Goal: Task Accomplishment & Management: Manage account settings

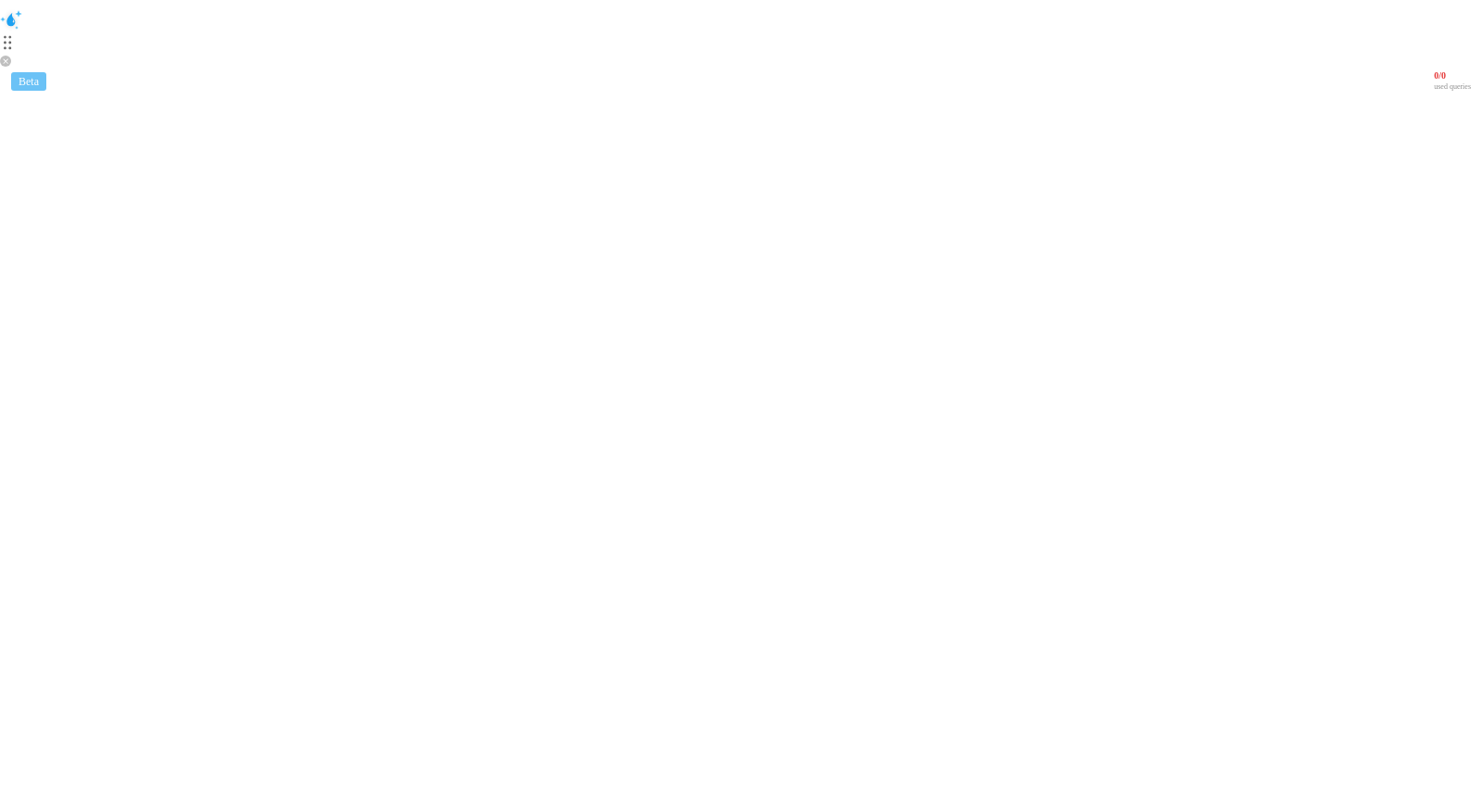
click at [1214, 47] on html "Beta 0 / 0 used queries" at bounding box center [741, 50] width 1482 height 101
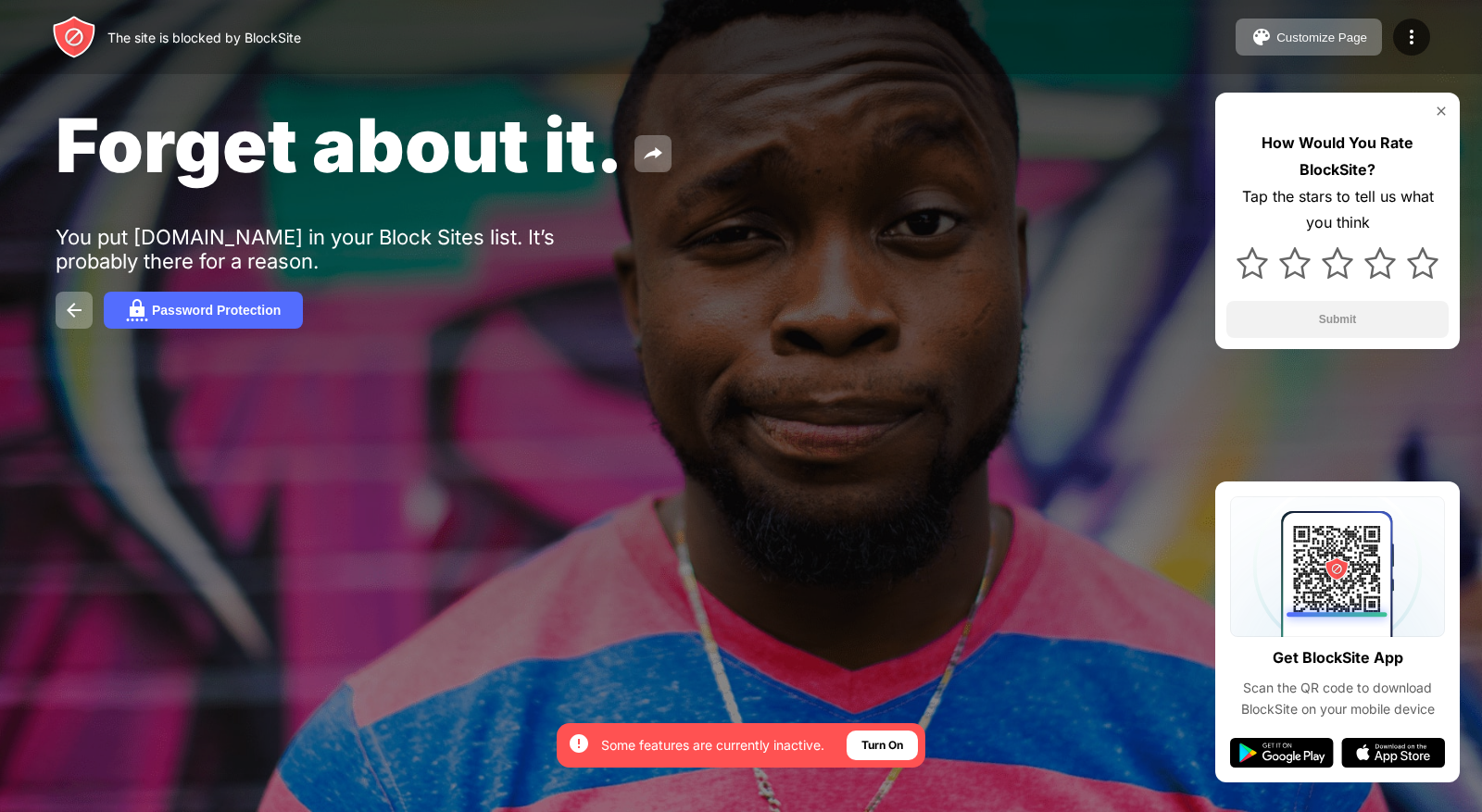
drag, startPoint x: 1214, startPoint y: 47, endPoint x: 1138, endPoint y: 135, distance: 116.3
click at [1138, 135] on div "Forget about it." at bounding box center [603, 144] width 1096 height 90
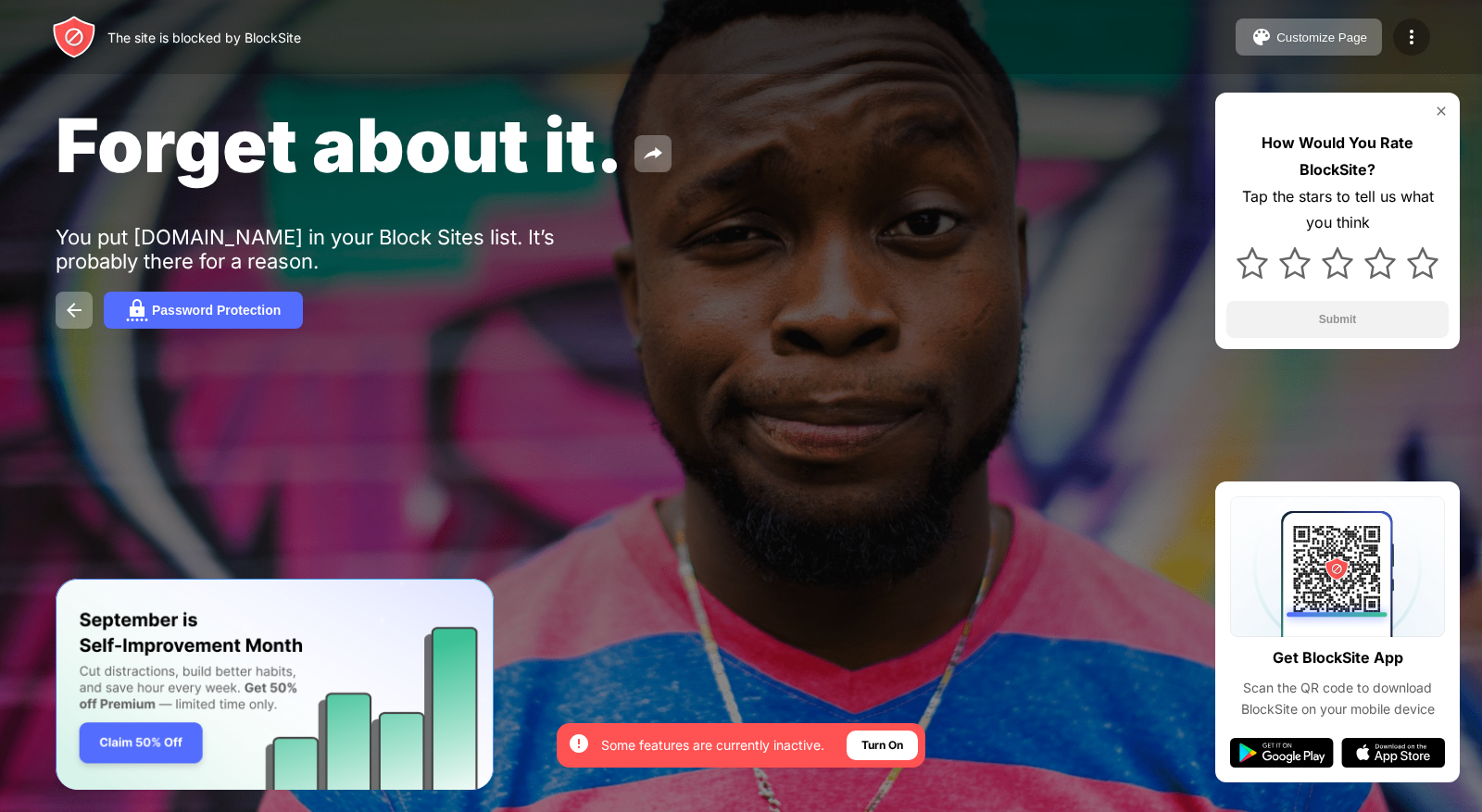
click at [1417, 31] on img at bounding box center [1411, 37] width 22 height 22
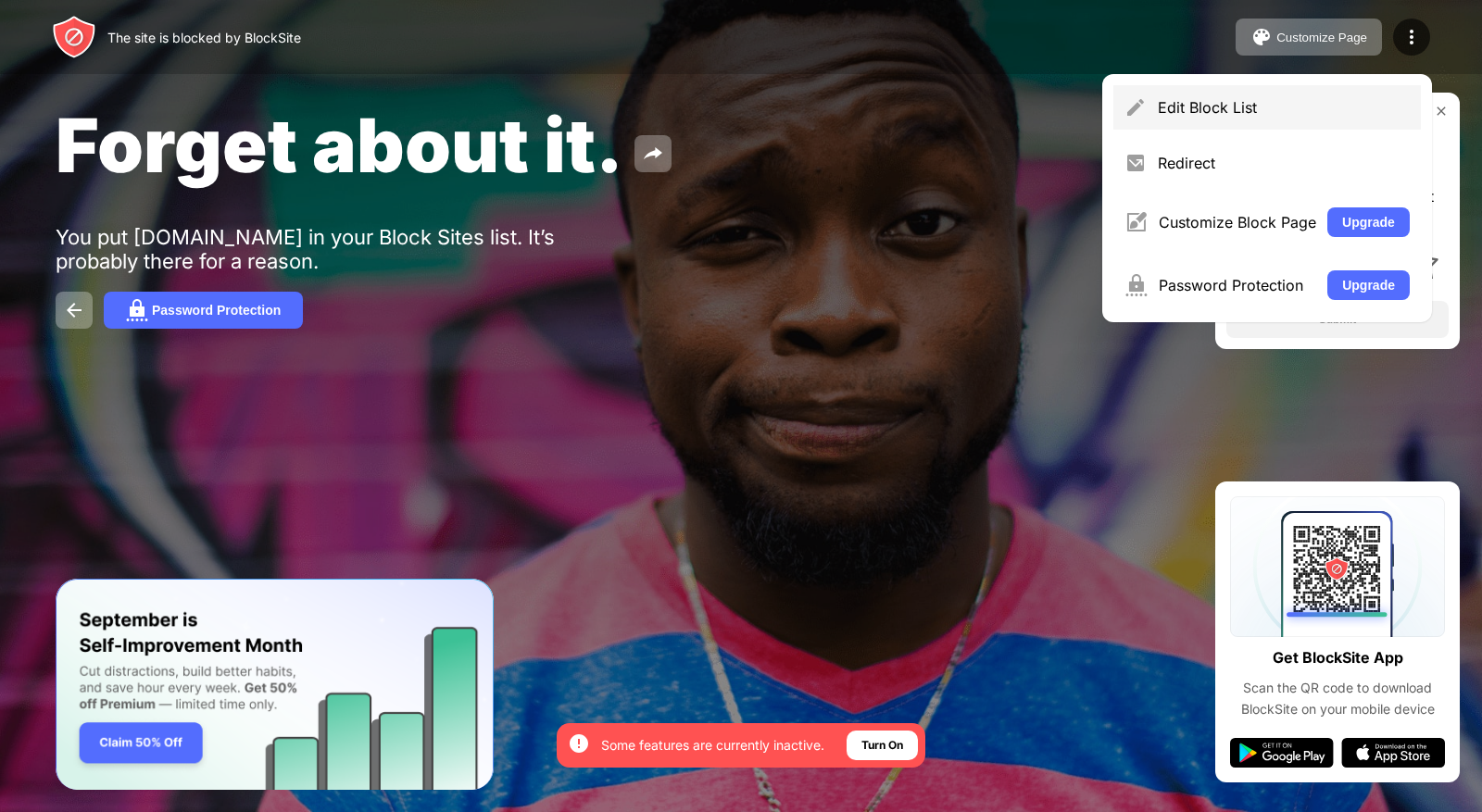
click at [1338, 100] on div "Edit Block List" at bounding box center [1284, 107] width 252 height 19
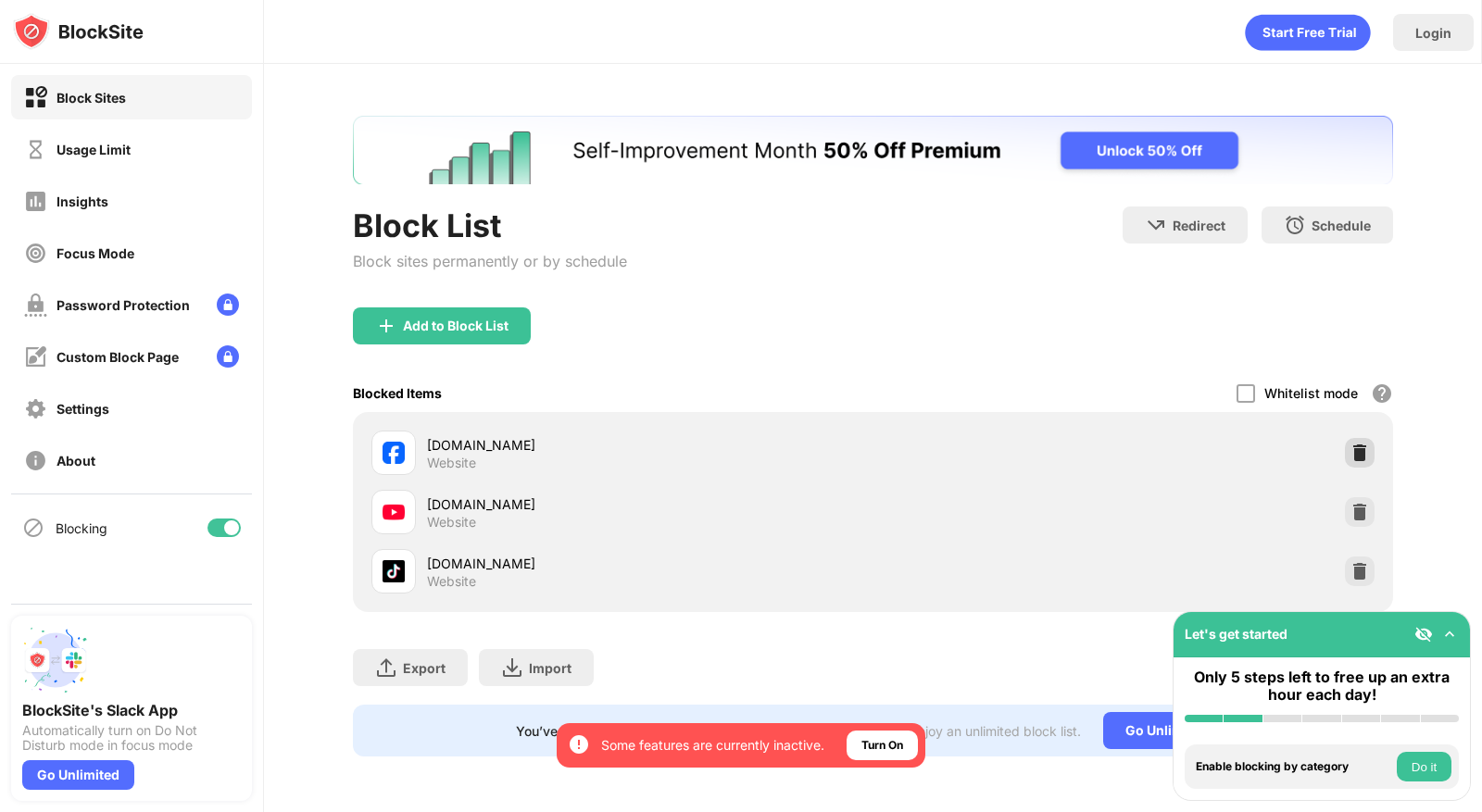
click at [1352, 458] on img at bounding box center [1359, 452] width 19 height 19
